Goal: Information Seeking & Learning: Learn about a topic

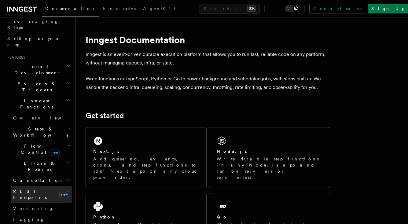
scroll to position [111, 0]
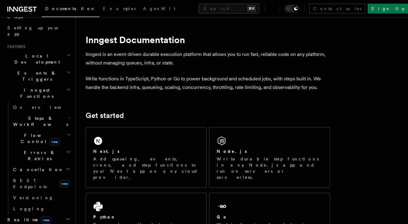
click at [65, 214] on h2 "Realtime new" at bounding box center [38, 219] width 67 height 11
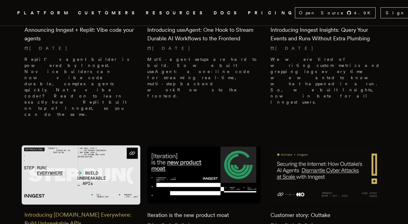
scroll to position [292, 0]
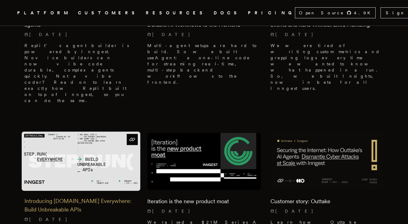
click at [61, 197] on h2 "Introducing [DOMAIN_NAME] Everywhere: Build Unbreakable APIs" at bounding box center [80, 205] width 113 height 17
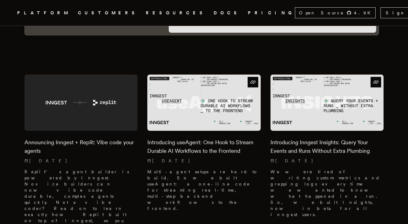
scroll to position [163, 0]
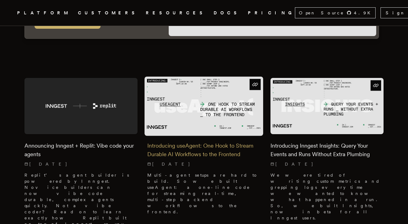
click at [156, 142] on h2 "Introducing useAgent: One Hook to Stream Durable AI Workflows to the Frontend" at bounding box center [203, 150] width 113 height 17
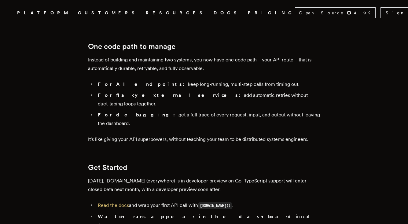
scroll to position [1004, 0]
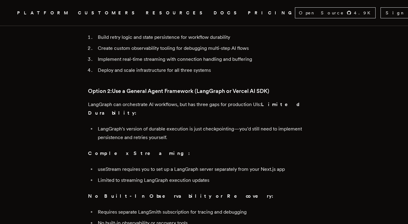
scroll to position [374, 0]
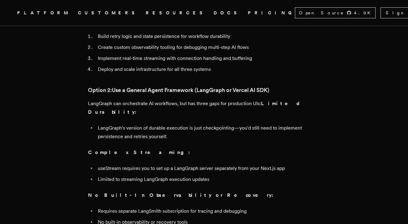
click at [192, 17] on nav "Inngest .cls-1 { fill: #FAFAF9; } PLATFORM CUSTOMERS RESOURCES DOCS PRICING Ope…" at bounding box center [204, 13] width 408 height 26
click at [248, 15] on link "PRICING" at bounding box center [271, 13] width 47 height 8
